Goal: Communication & Community: Answer question/provide support

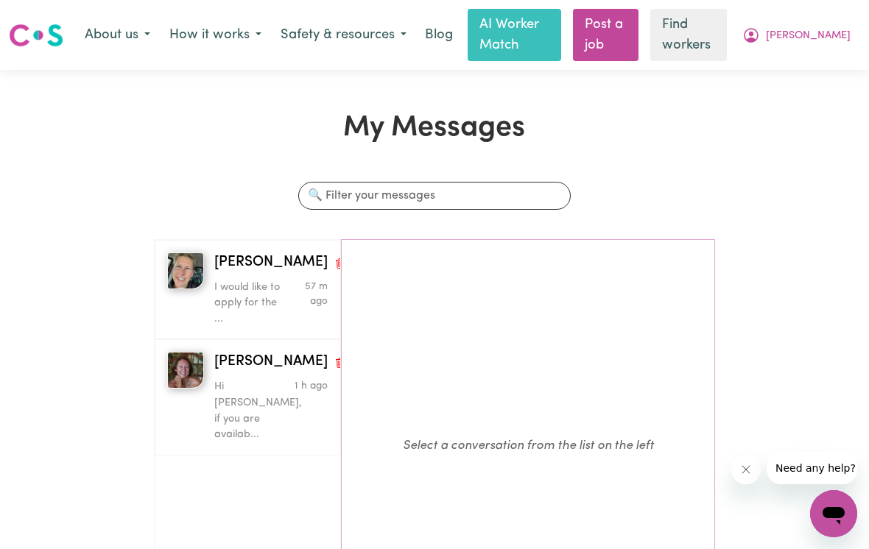
click at [245, 379] on p "Hi [PERSON_NAME], if you are availab..." at bounding box center [252, 410] width 76 height 63
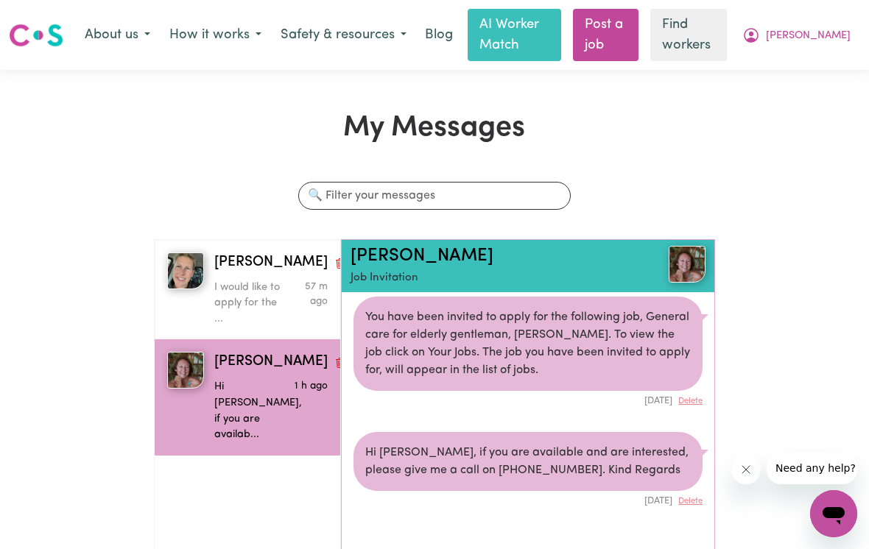
click at [247, 280] on p "I would like to apply for the ..." at bounding box center [252, 304] width 76 height 48
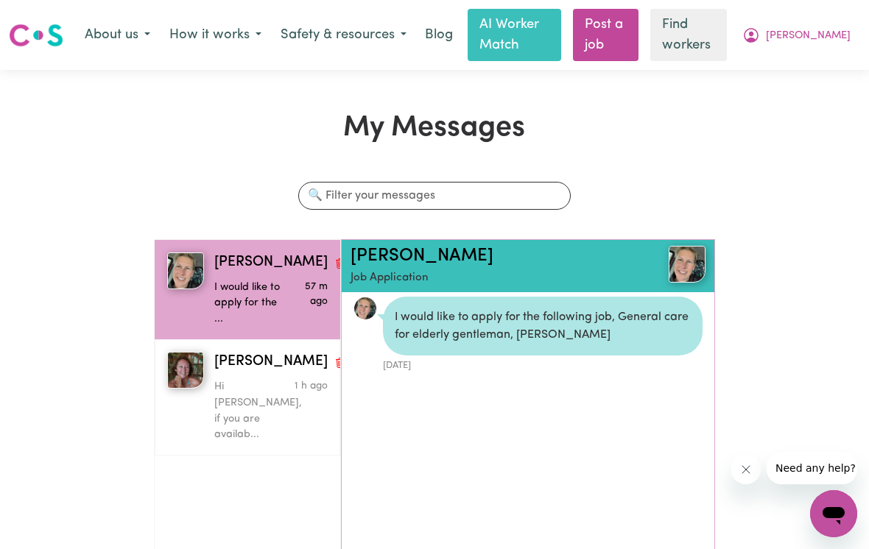
click at [406, 261] on link "[PERSON_NAME]" at bounding box center [422, 256] width 143 height 18
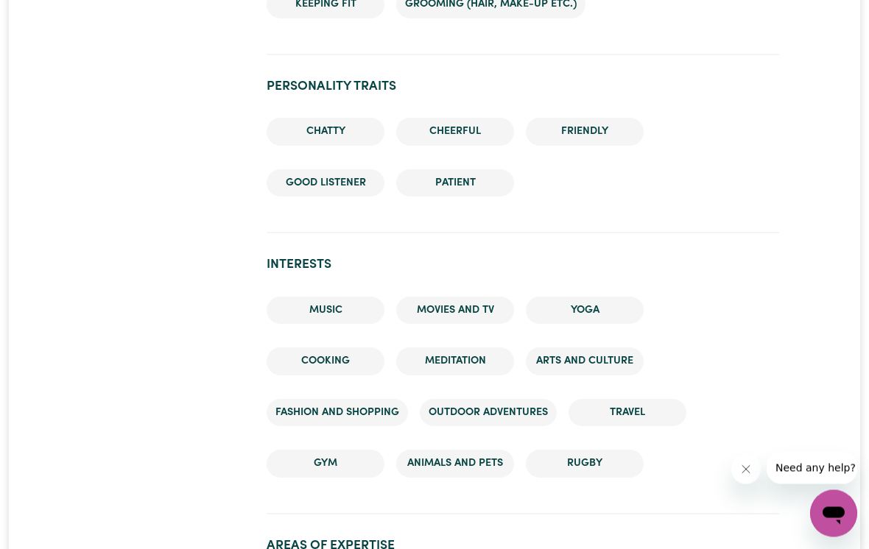
scroll to position [1464, 0]
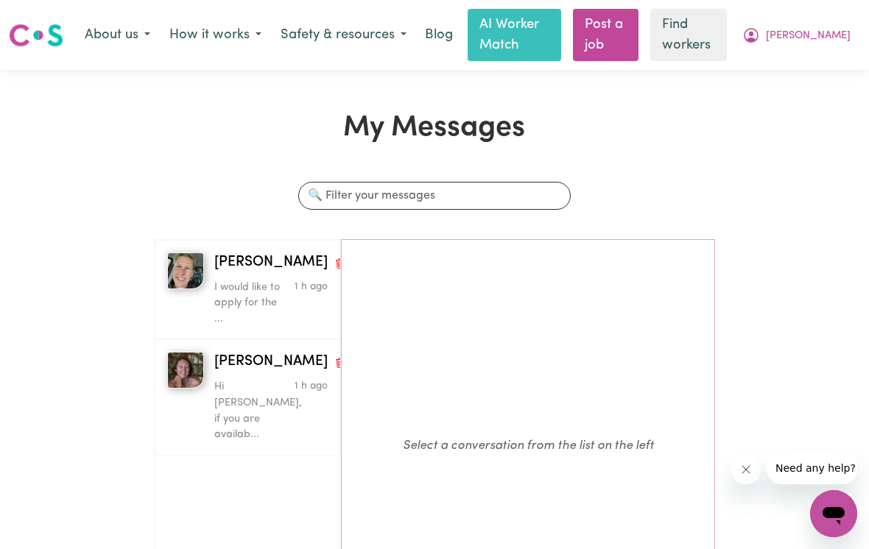
click at [244, 274] on div "I would like to apply for the ..." at bounding box center [252, 301] width 76 height 54
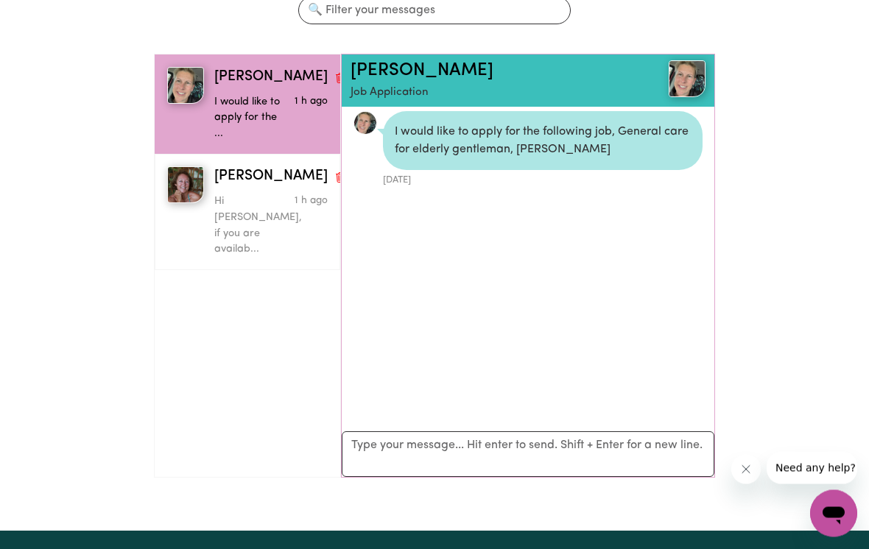
scroll to position [186, 0]
click at [629, 444] on textarea "Your reply" at bounding box center [528, 455] width 373 height 46
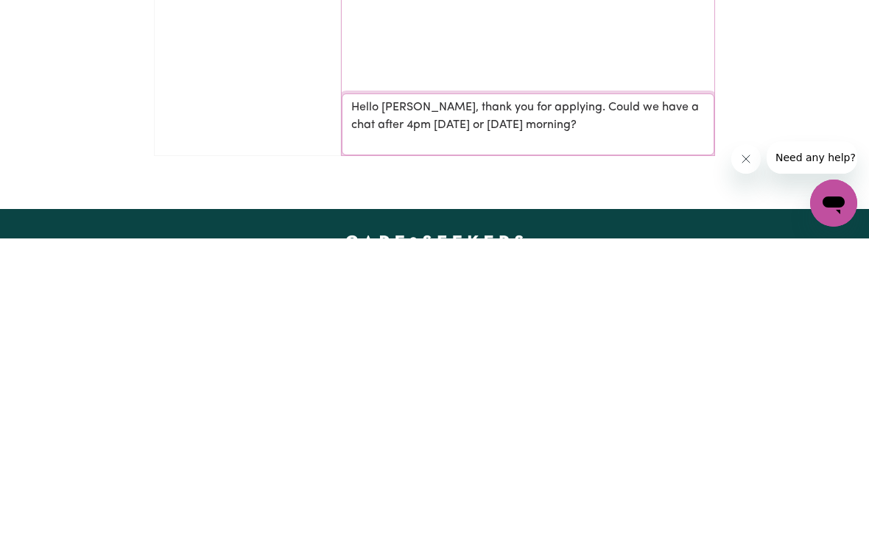
scroll to position [1, 0]
type textarea "Hello [PERSON_NAME], thank you for applying. Could we have a chat after 4pm [DA…"
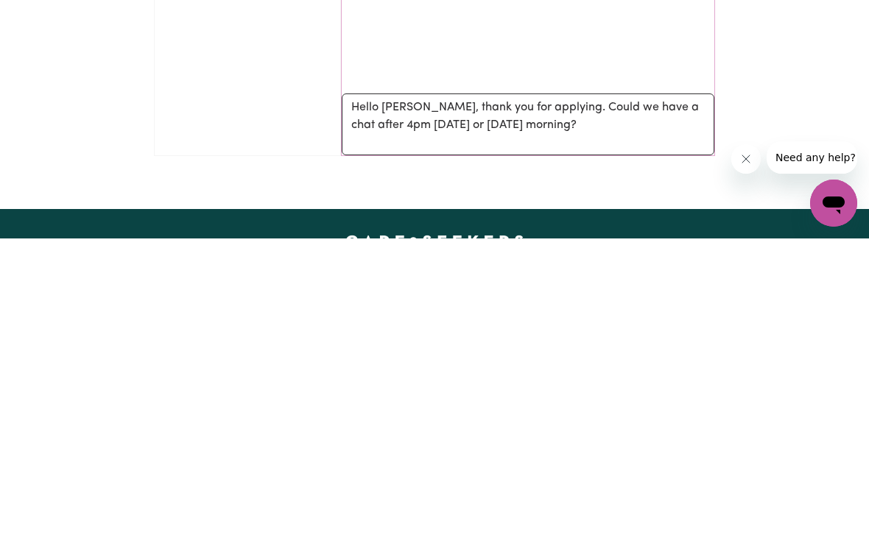
click at [830, 203] on icon "Open messaging window" at bounding box center [834, 206] width 22 height 18
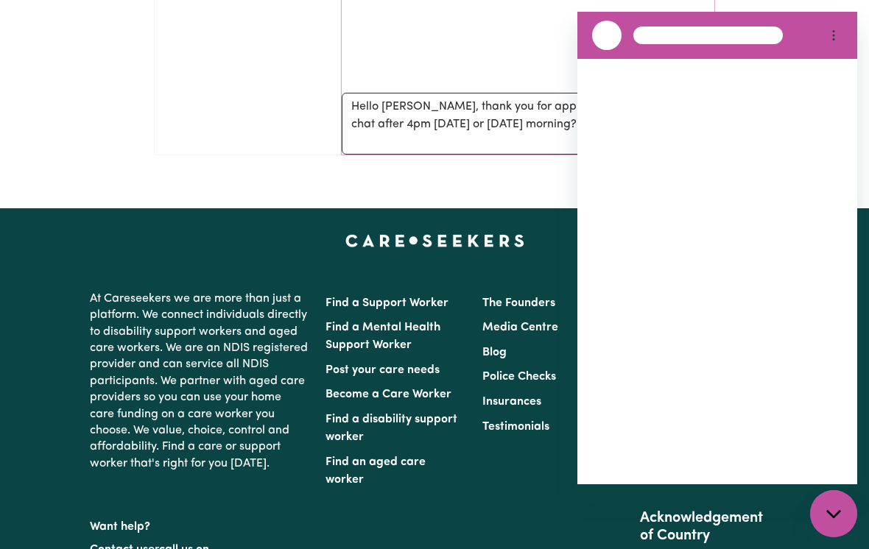
scroll to position [0, 0]
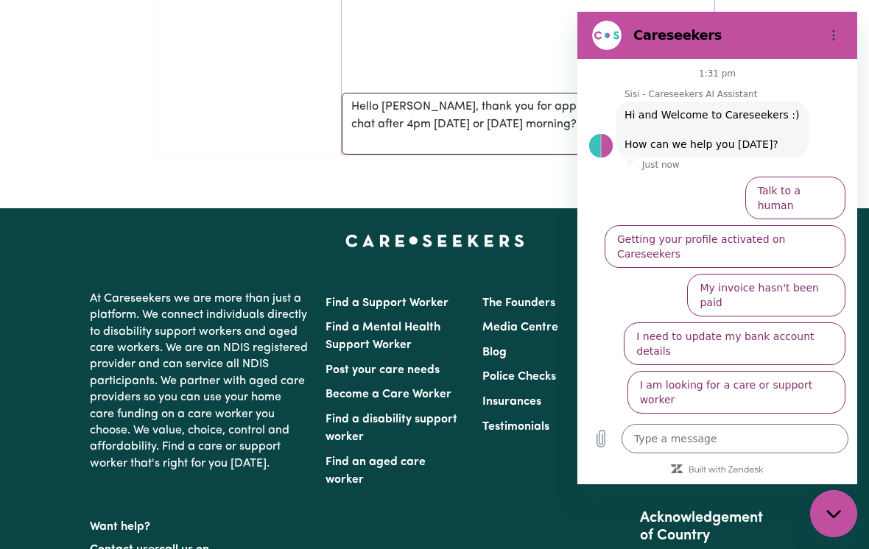
click at [833, 42] on button "Options menu" at bounding box center [833, 35] width 29 height 29
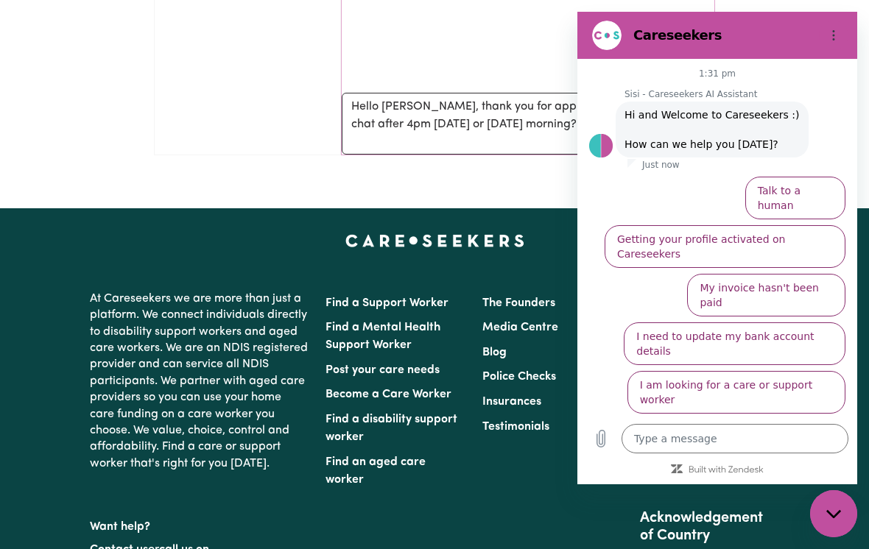
click at [525, 127] on textarea "Hello [PERSON_NAME], thank you for applying. Could we have a chat after 4pm [DA…" at bounding box center [528, 124] width 373 height 62
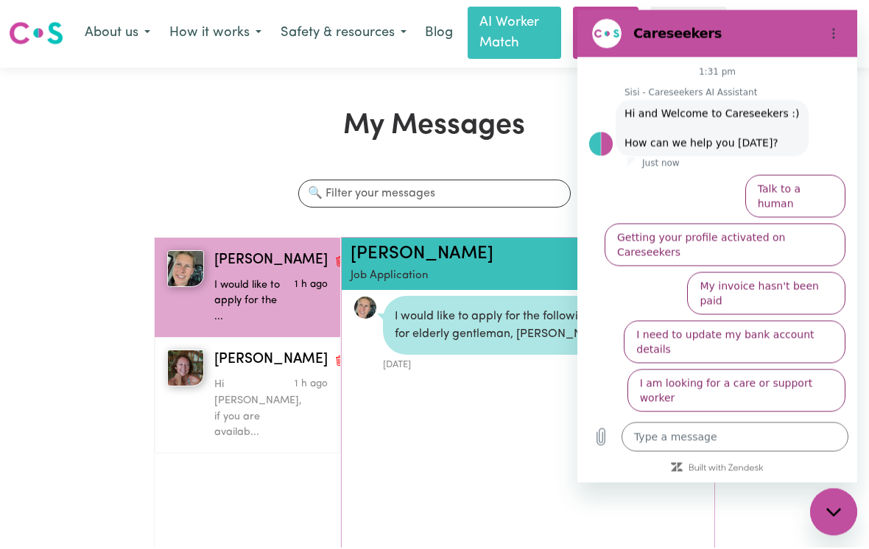
click at [837, 44] on button "Options menu" at bounding box center [833, 32] width 29 height 29
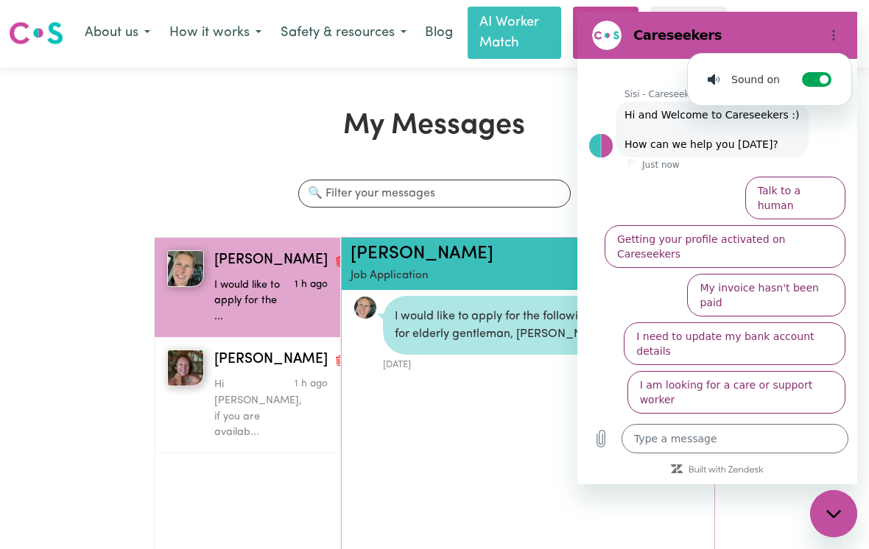
click at [832, 517] on icon "Close messaging window" at bounding box center [833, 514] width 15 height 8
type textarea "x"
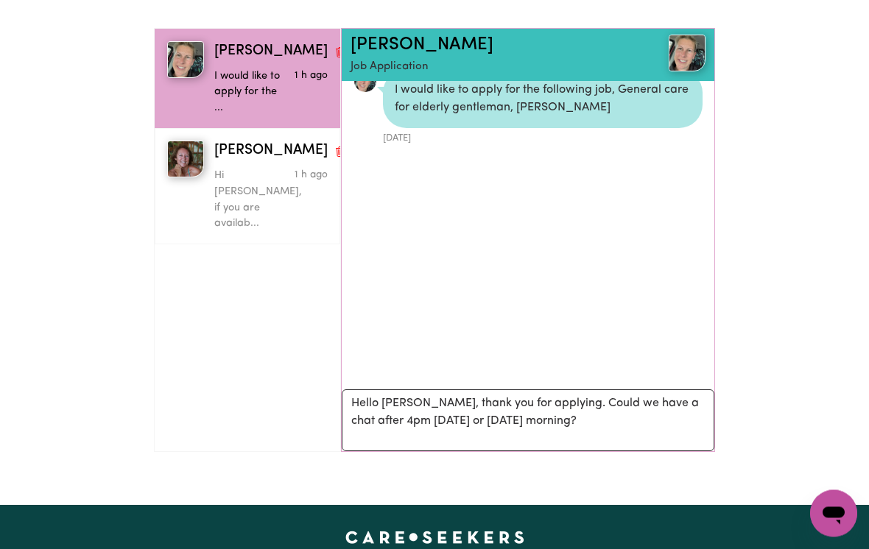
scroll to position [229, 0]
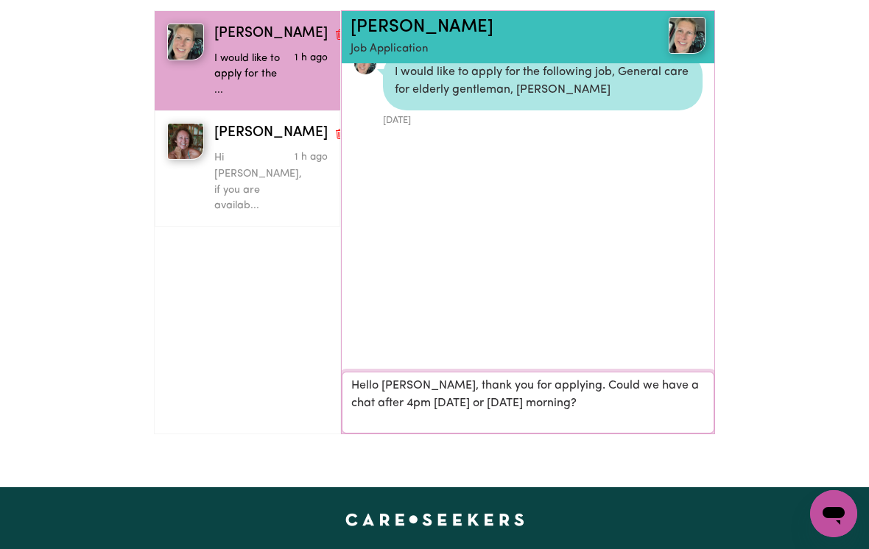
click at [660, 391] on textarea "Hello [PERSON_NAME], thank you for applying. Could we have a chat after 4pm [DA…" at bounding box center [528, 403] width 373 height 62
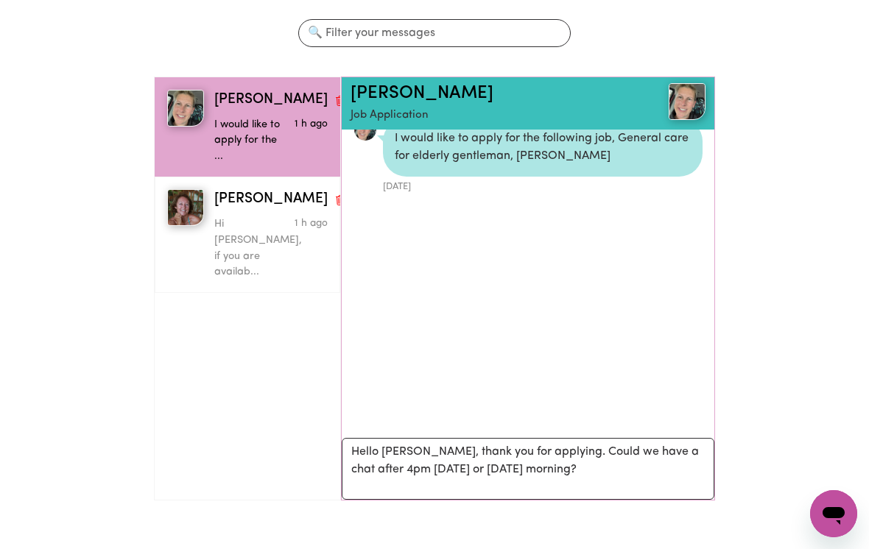
scroll to position [162, 0]
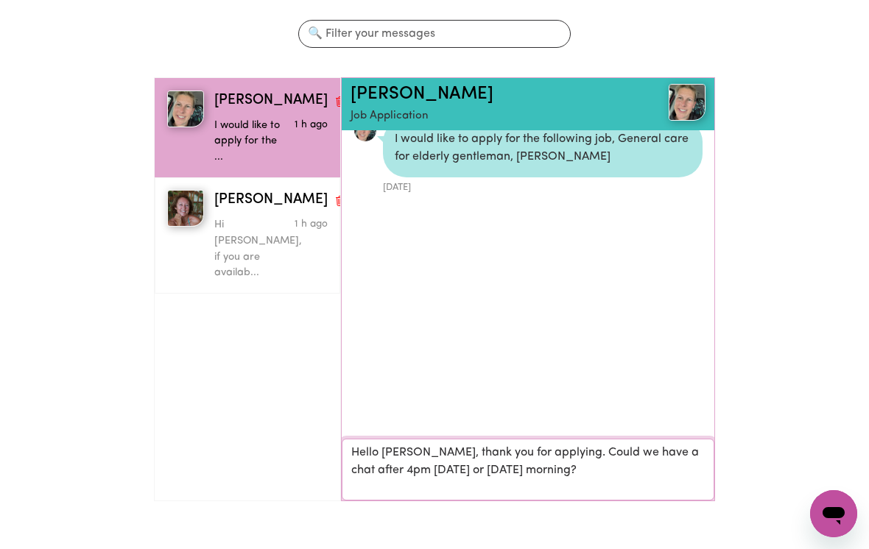
click at [595, 471] on textarea "Hello [PERSON_NAME], thank you for applying. Could we have a chat after 4pm [DA…" at bounding box center [528, 470] width 373 height 62
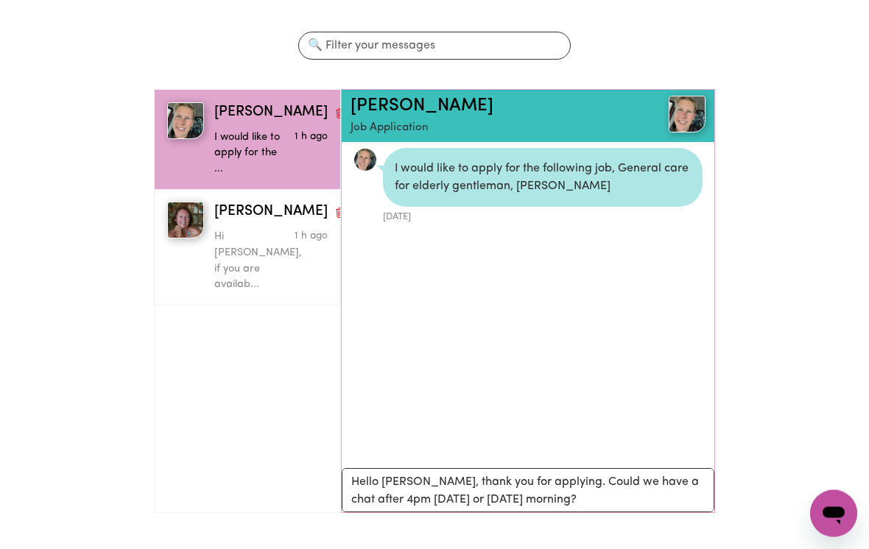
scroll to position [151, 0]
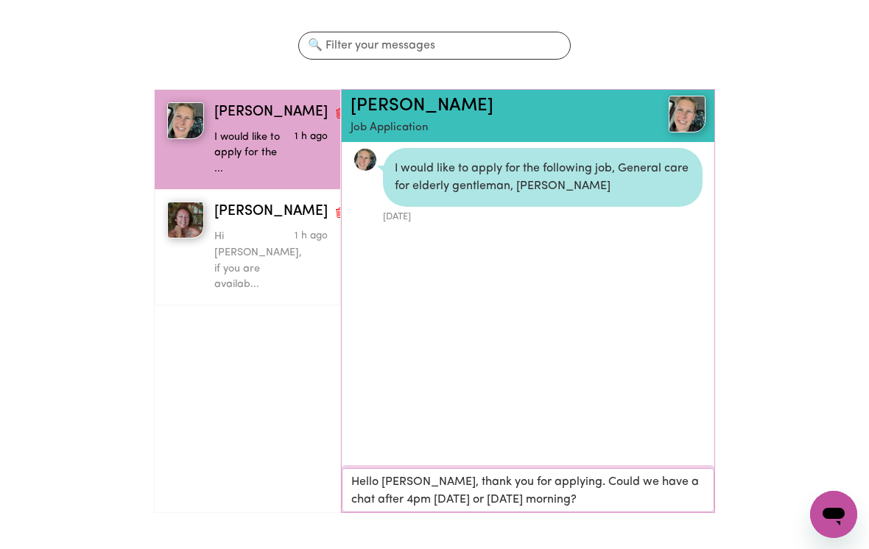
click at [586, 493] on textarea "Hello [PERSON_NAME], thank you for applying. Could we have a chat after 4pm [DA…" at bounding box center [528, 490] width 373 height 44
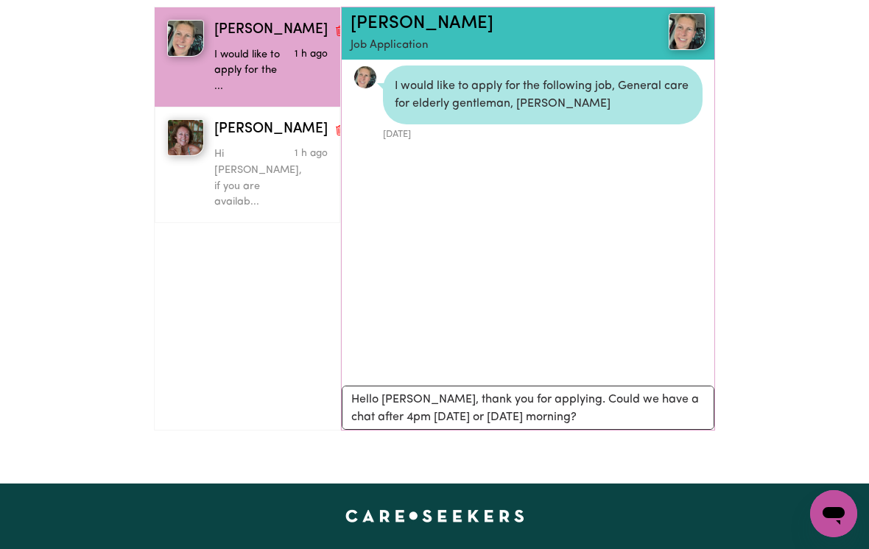
scroll to position [236, 0]
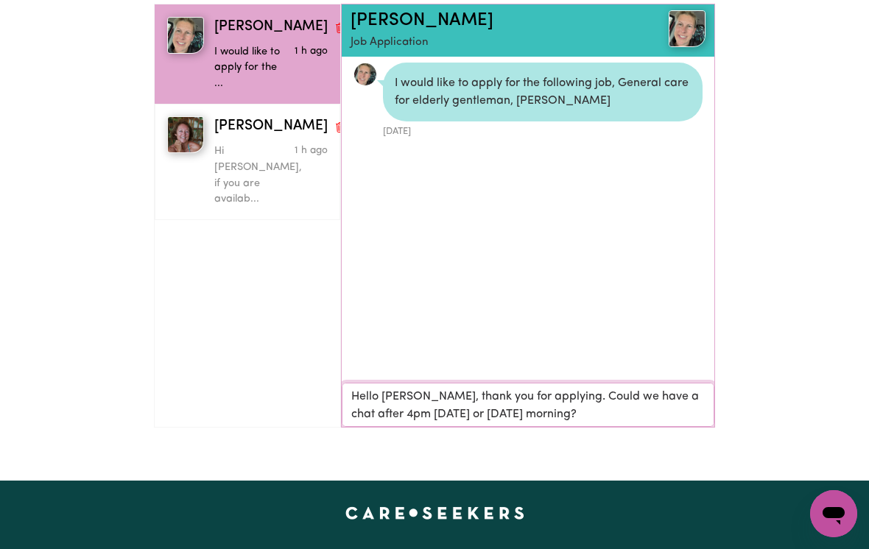
click at [590, 404] on textarea "Hello [PERSON_NAME], thank you for applying. Could we have a chat after 4pm [DA…" at bounding box center [528, 405] width 373 height 44
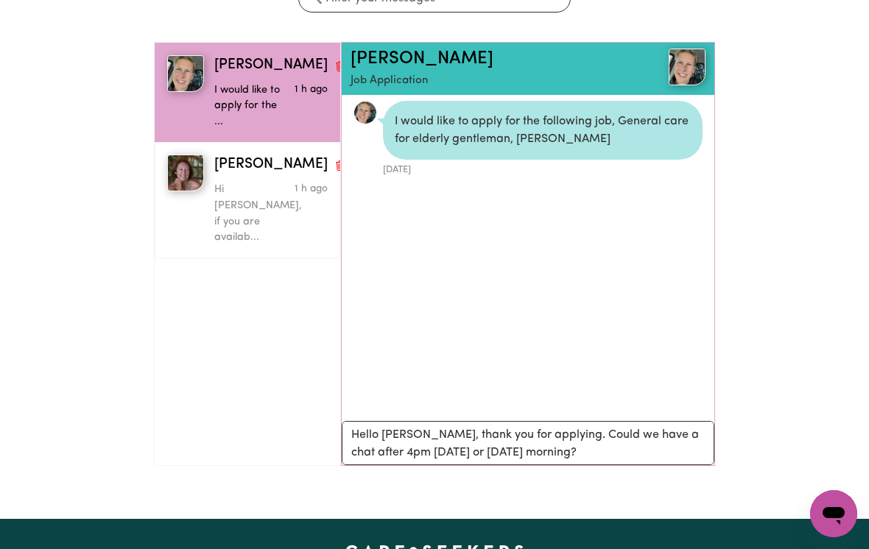
scroll to position [189, 0]
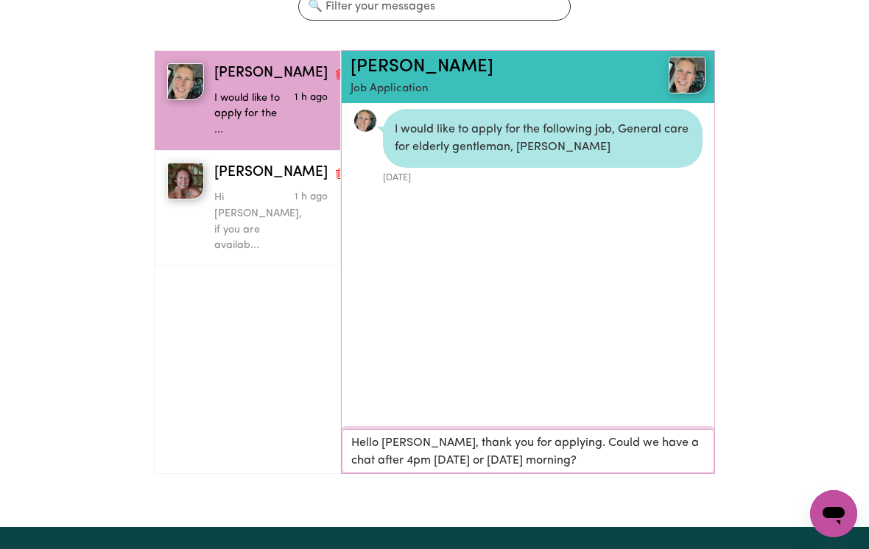
click at [638, 451] on textarea "Hello [PERSON_NAME], thank you for applying. Could we have a chat after 4pm [DA…" at bounding box center [528, 451] width 373 height 44
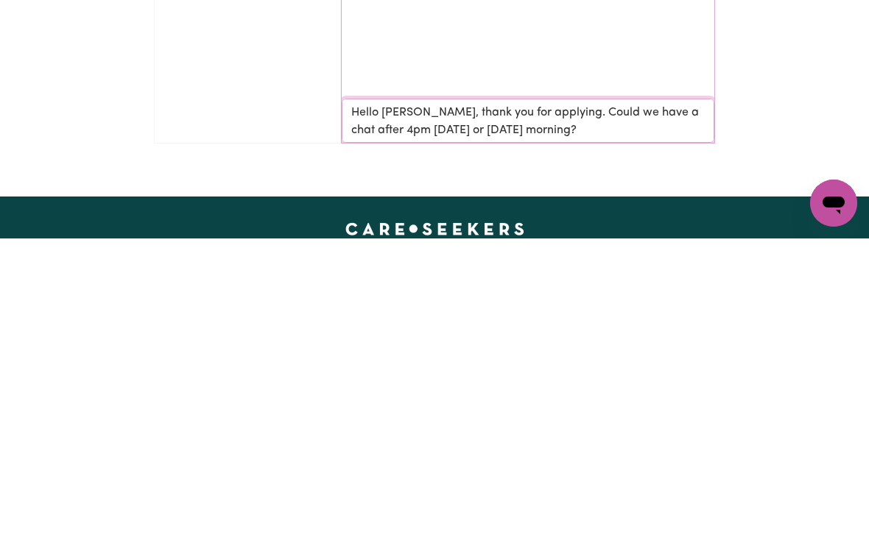
type textarea "Hello [PERSON_NAME], thank you for applying. Could we have a chat after 4pm [DA…"
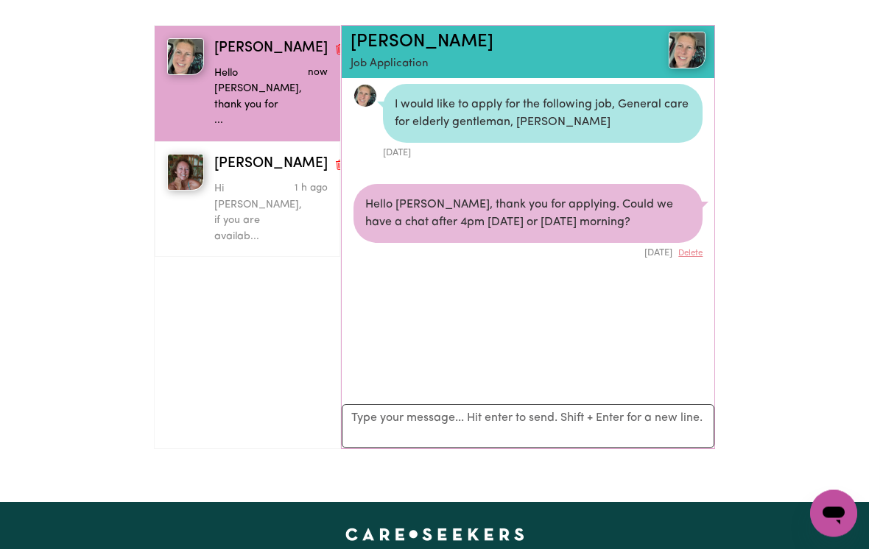
scroll to position [211, 0]
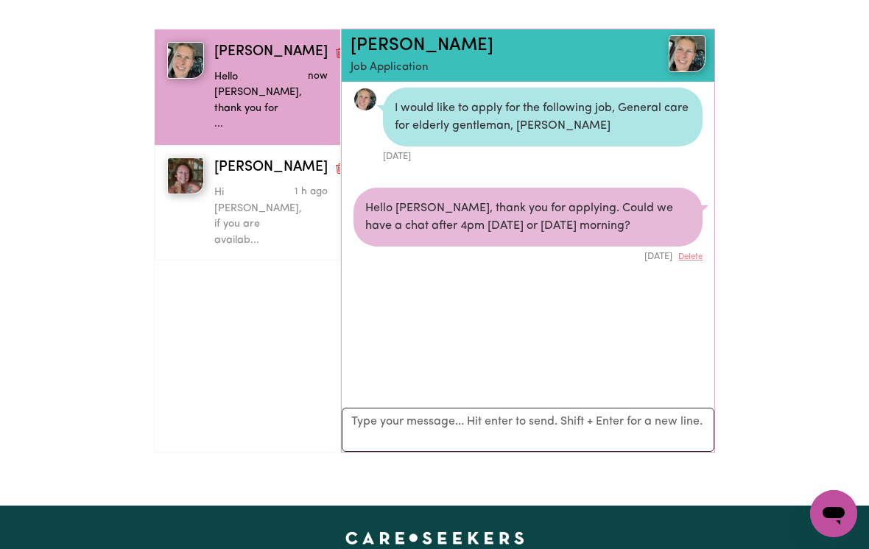
click at [234, 158] on span "[PERSON_NAME]" at bounding box center [270, 168] width 113 height 21
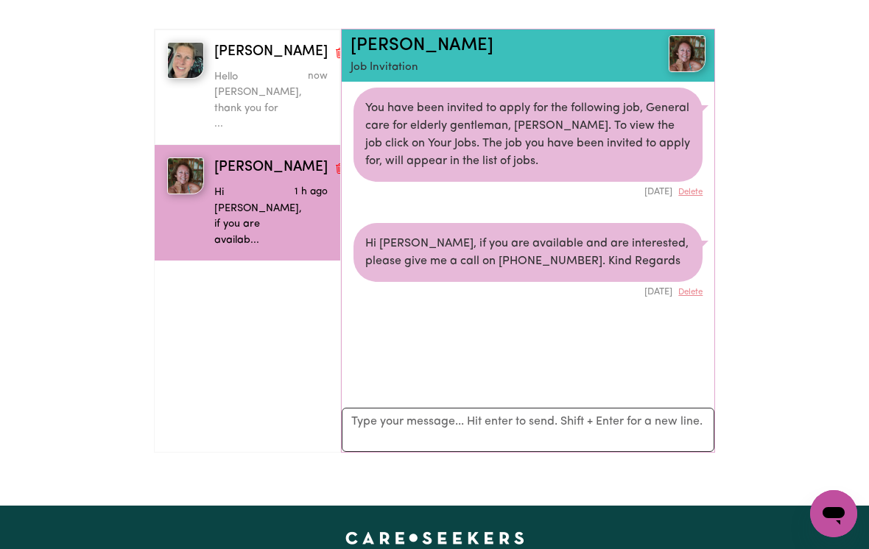
click at [249, 60] on span "[PERSON_NAME]" at bounding box center [270, 52] width 113 height 21
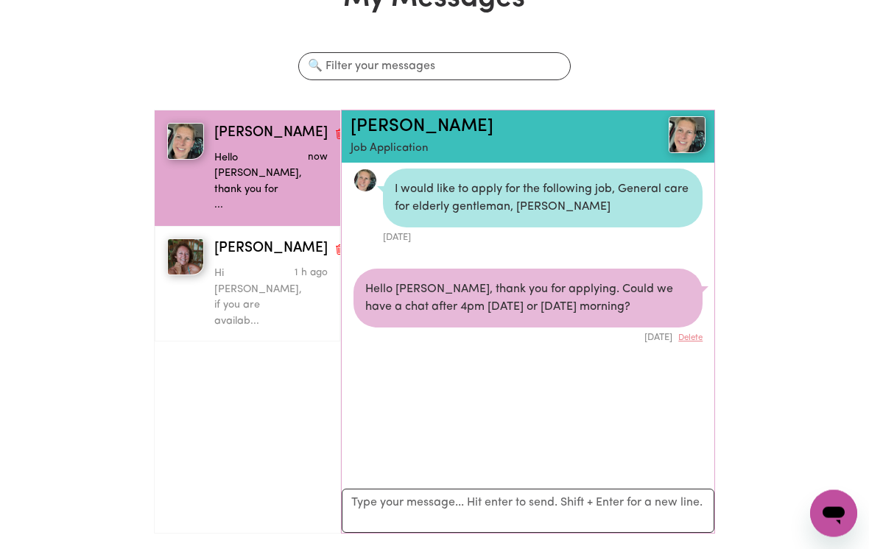
scroll to position [0, 0]
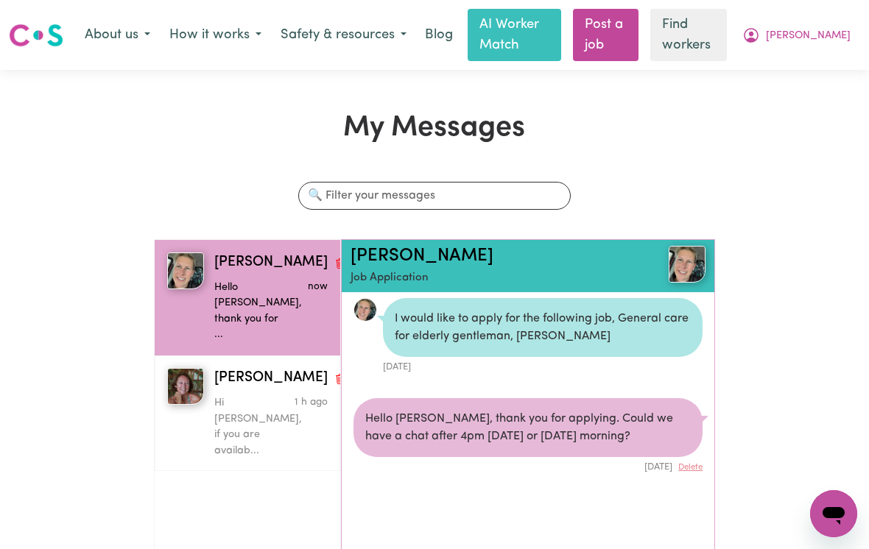
click at [832, 38] on span "[PERSON_NAME]" at bounding box center [808, 36] width 85 height 16
click at [803, 67] on link "My Dashboard" at bounding box center [801, 66] width 116 height 28
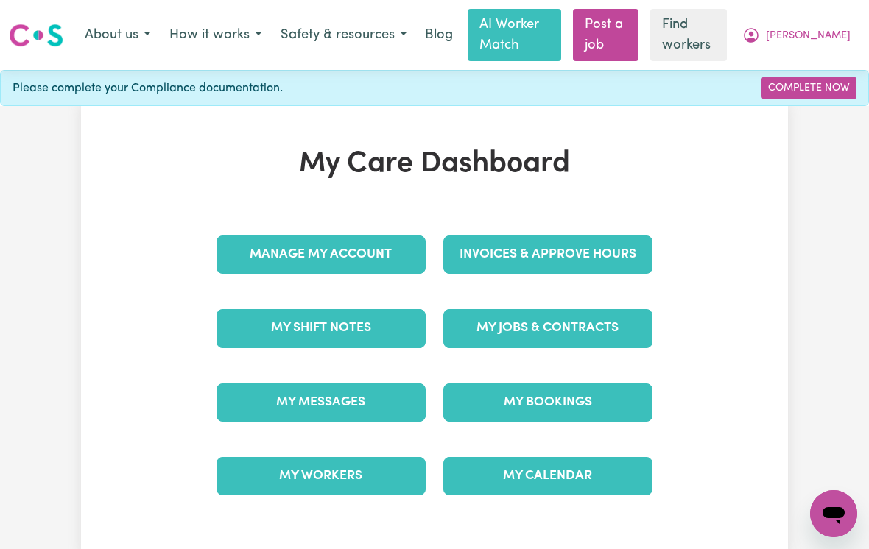
click at [264, 249] on link "Manage My Account" at bounding box center [321, 255] width 209 height 38
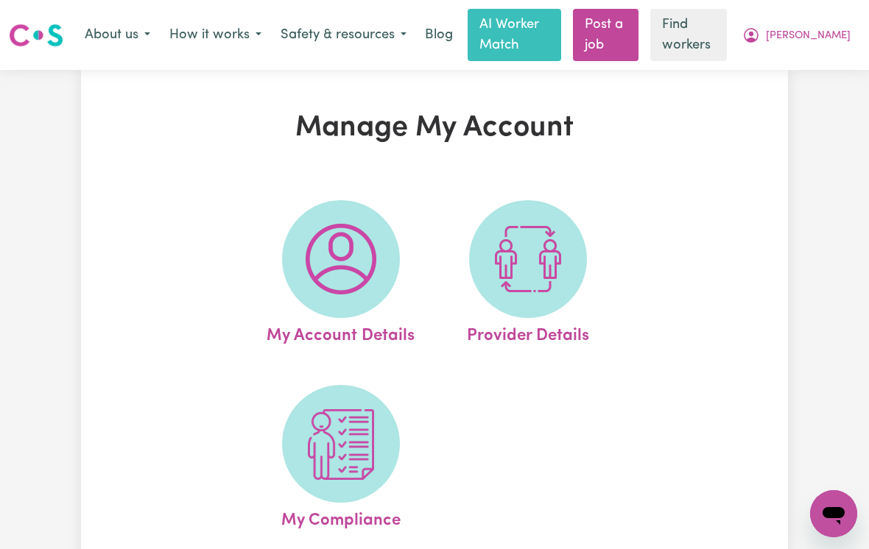
click at [342, 267] on img at bounding box center [341, 259] width 71 height 71
select select "other"
select select "email"
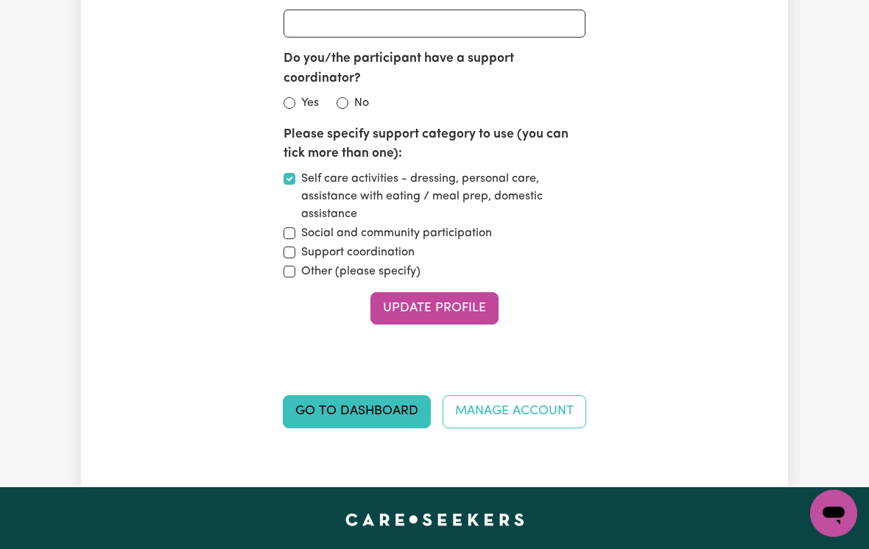
scroll to position [2950, 0]
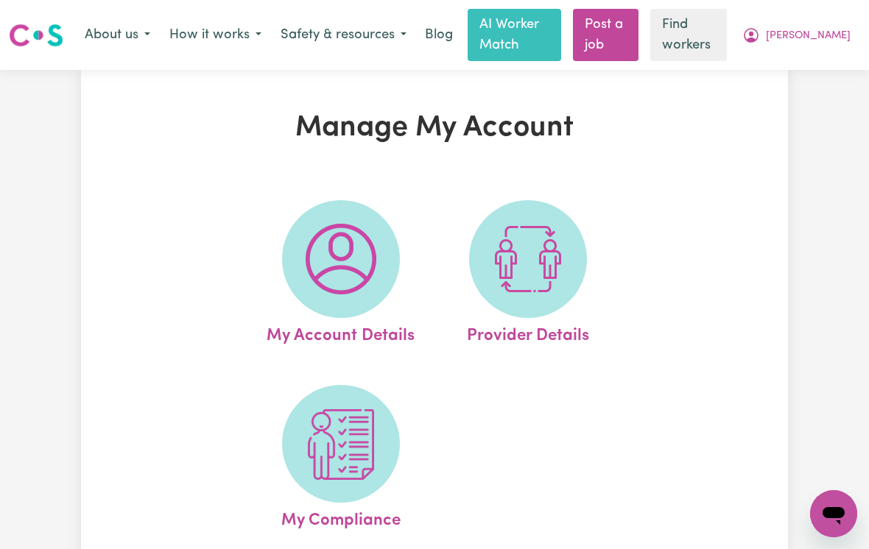
click at [812, 43] on button "[PERSON_NAME]" at bounding box center [796, 35] width 127 height 31
click at [797, 68] on link "My Dashboard" at bounding box center [801, 66] width 116 height 28
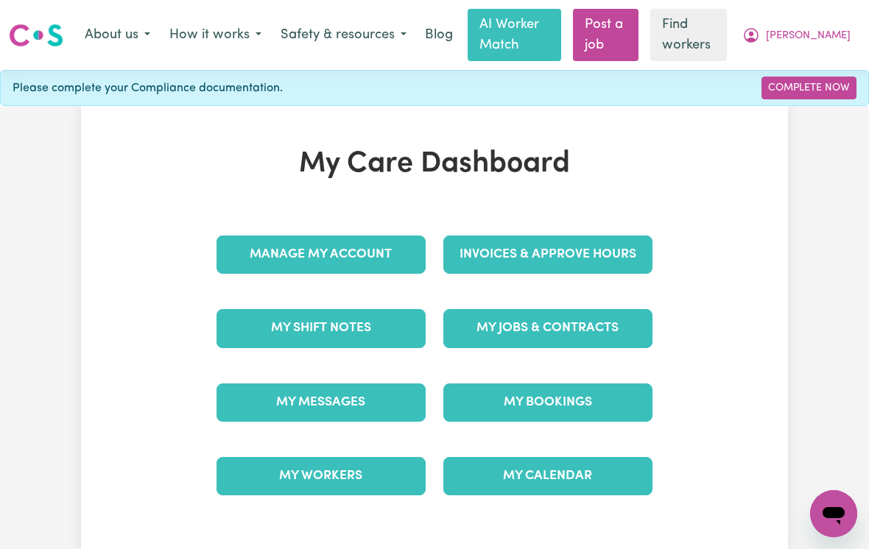
click at [275, 407] on link "My Messages" at bounding box center [321, 403] width 209 height 38
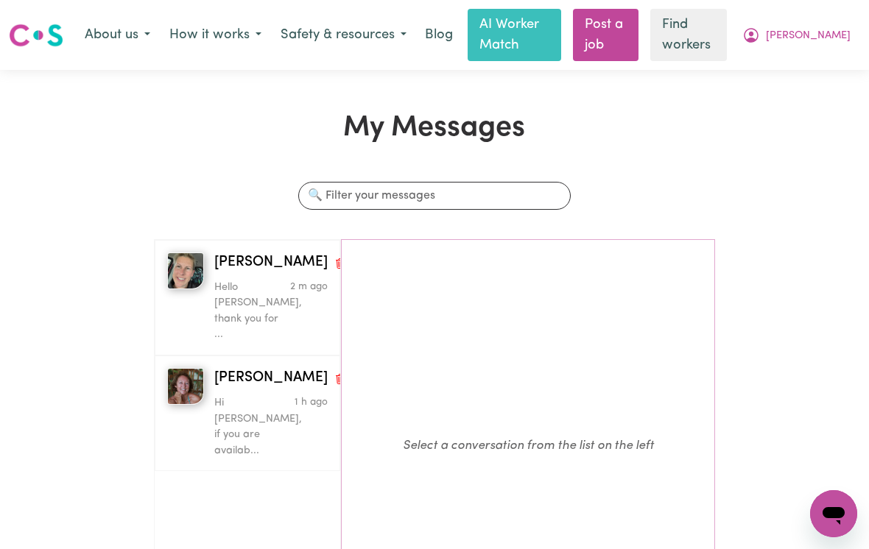
click at [249, 281] on p "Hello [PERSON_NAME], thank you for ..." at bounding box center [252, 311] width 76 height 63
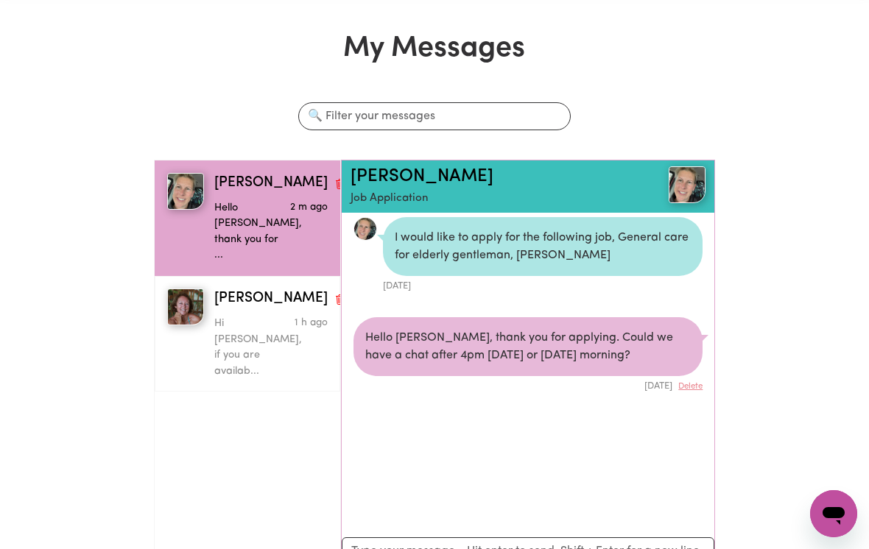
scroll to position [41, 0]
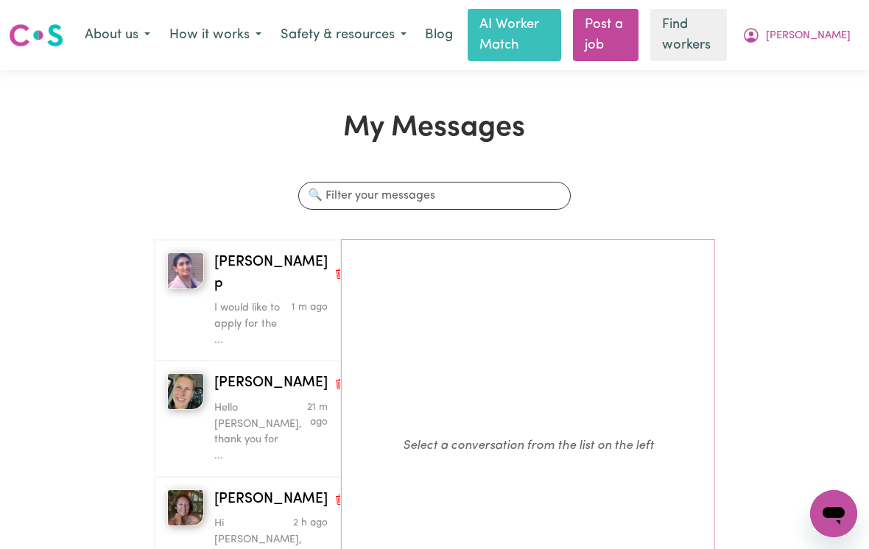
click at [239, 401] on p "Hello [PERSON_NAME], thank you for ..." at bounding box center [252, 432] width 76 height 63
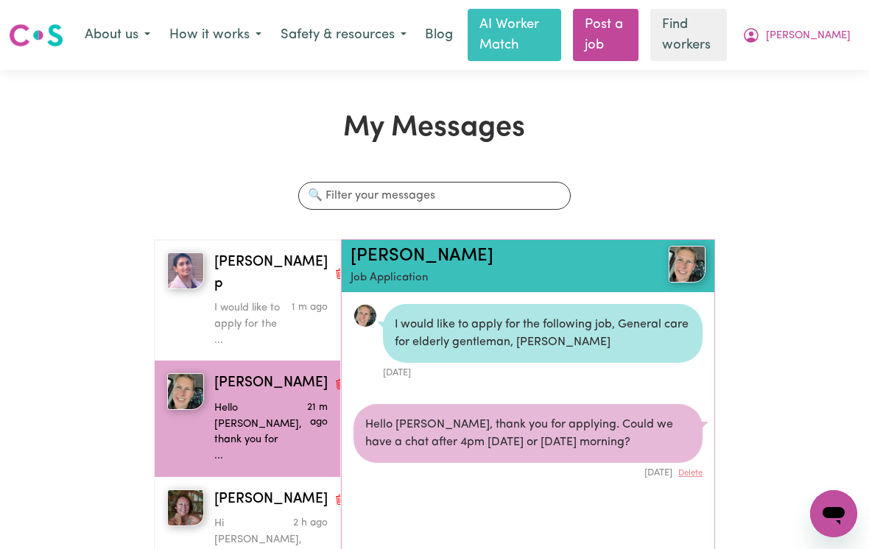
scroll to position [7, 0]
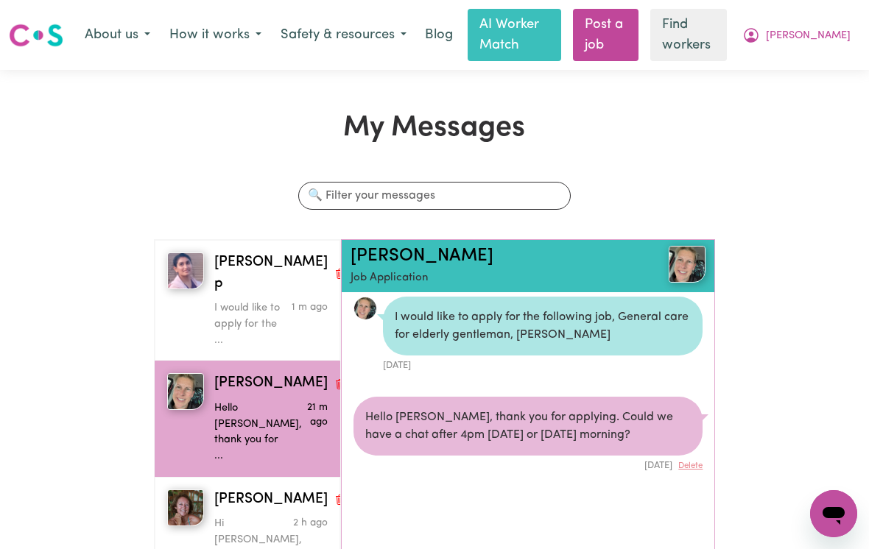
click at [230, 490] on span "[PERSON_NAME]" at bounding box center [270, 500] width 113 height 21
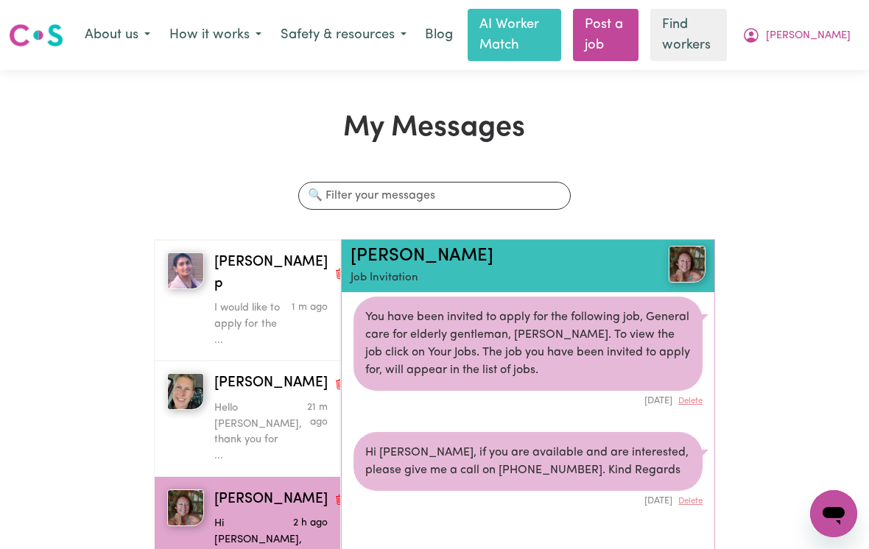
click at [245, 300] on p "I would like to apply for the ..." at bounding box center [252, 324] width 76 height 48
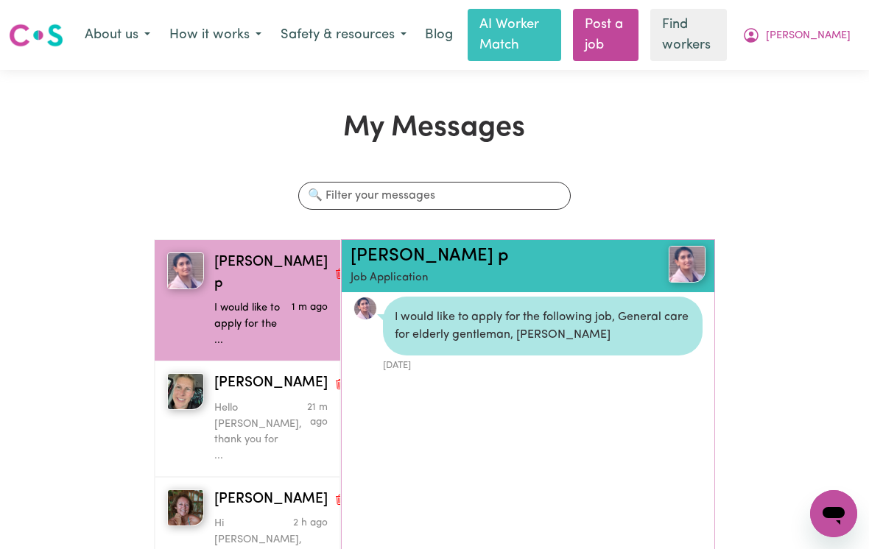
click at [398, 254] on link "Prasamsha p" at bounding box center [430, 256] width 158 height 18
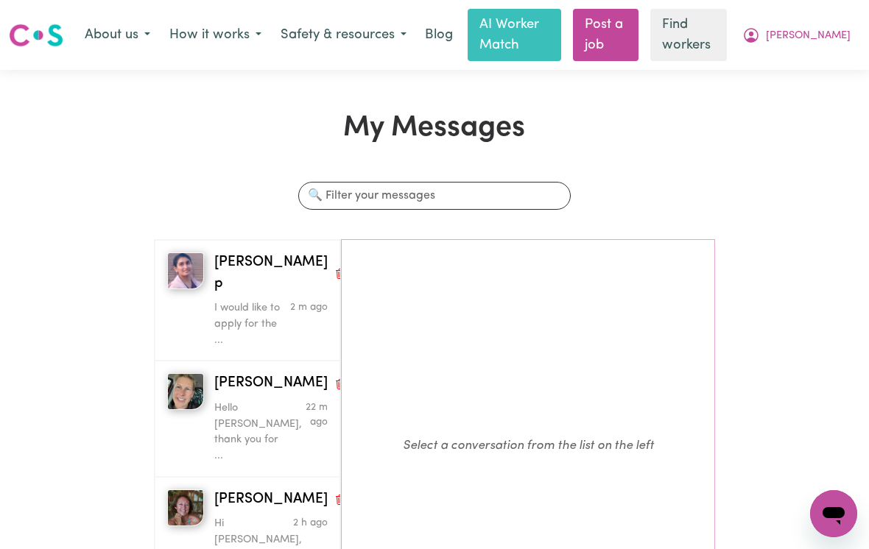
click at [244, 401] on p "Hello [PERSON_NAME], thank you for ..." at bounding box center [252, 432] width 76 height 63
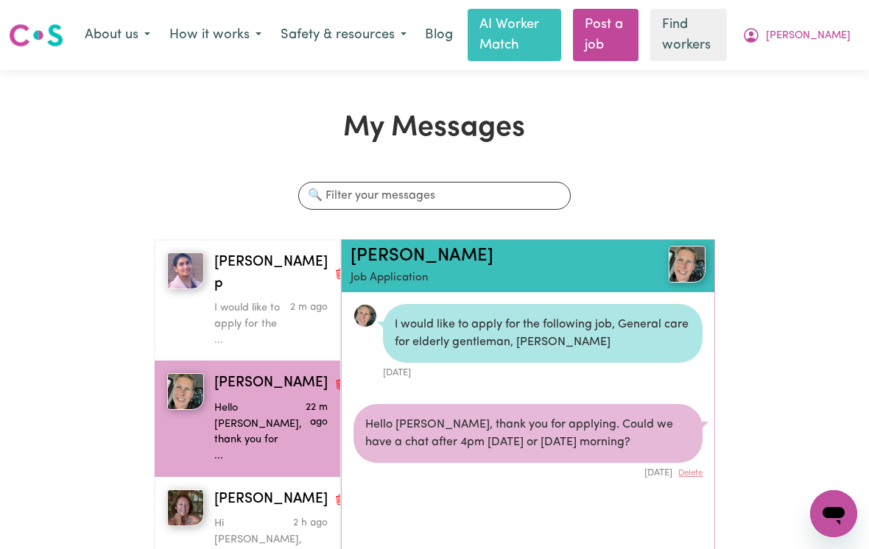
scroll to position [7, 0]
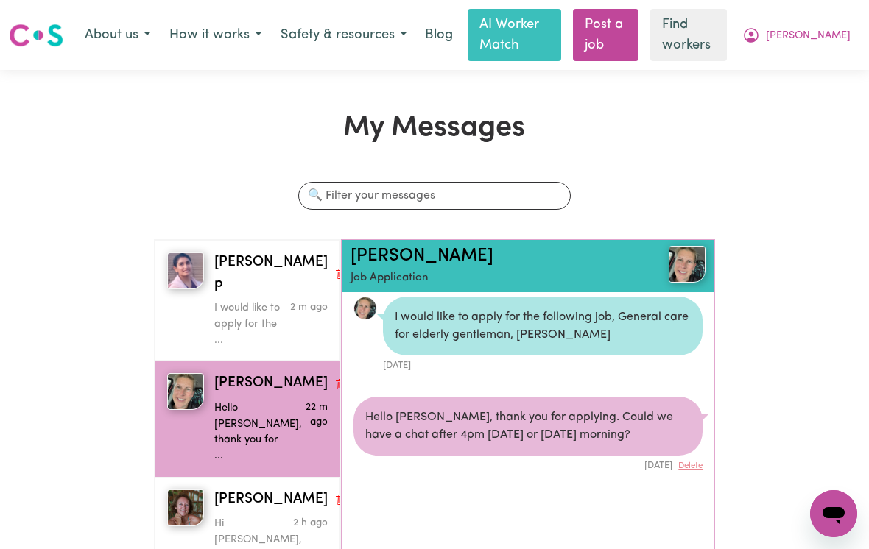
click at [235, 516] on p "Hi [PERSON_NAME], if you are availab..." at bounding box center [252, 547] width 76 height 63
